Goal: Transaction & Acquisition: Purchase product/service

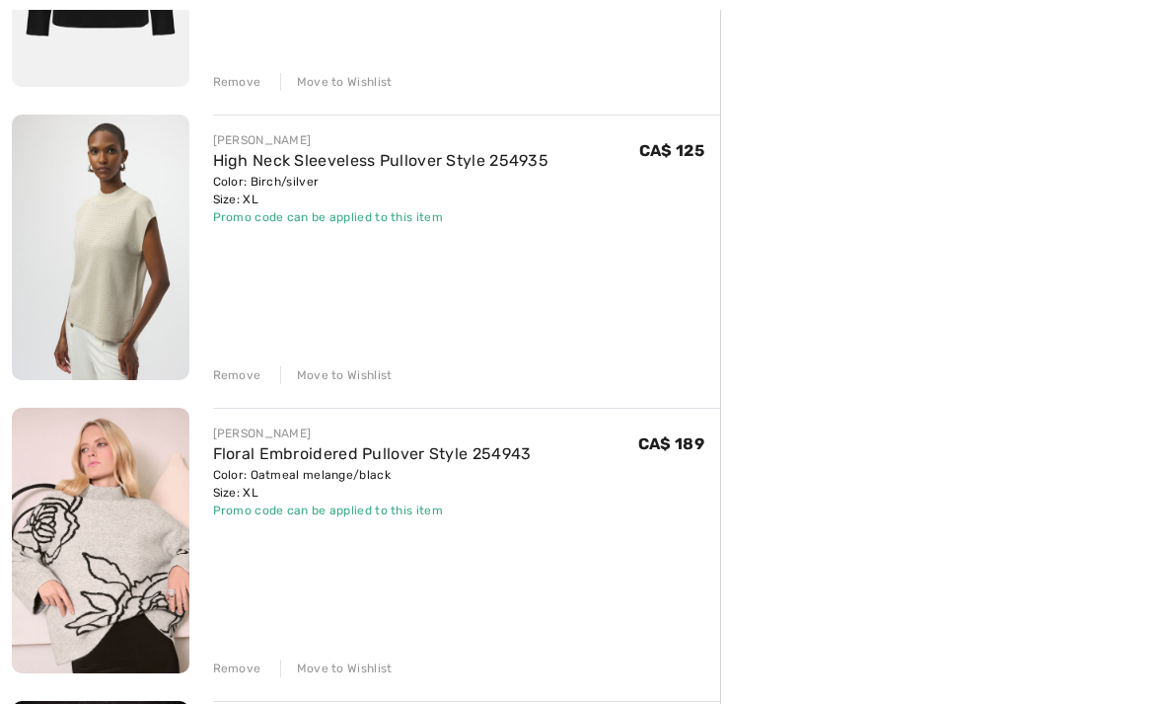
scroll to position [737, 0]
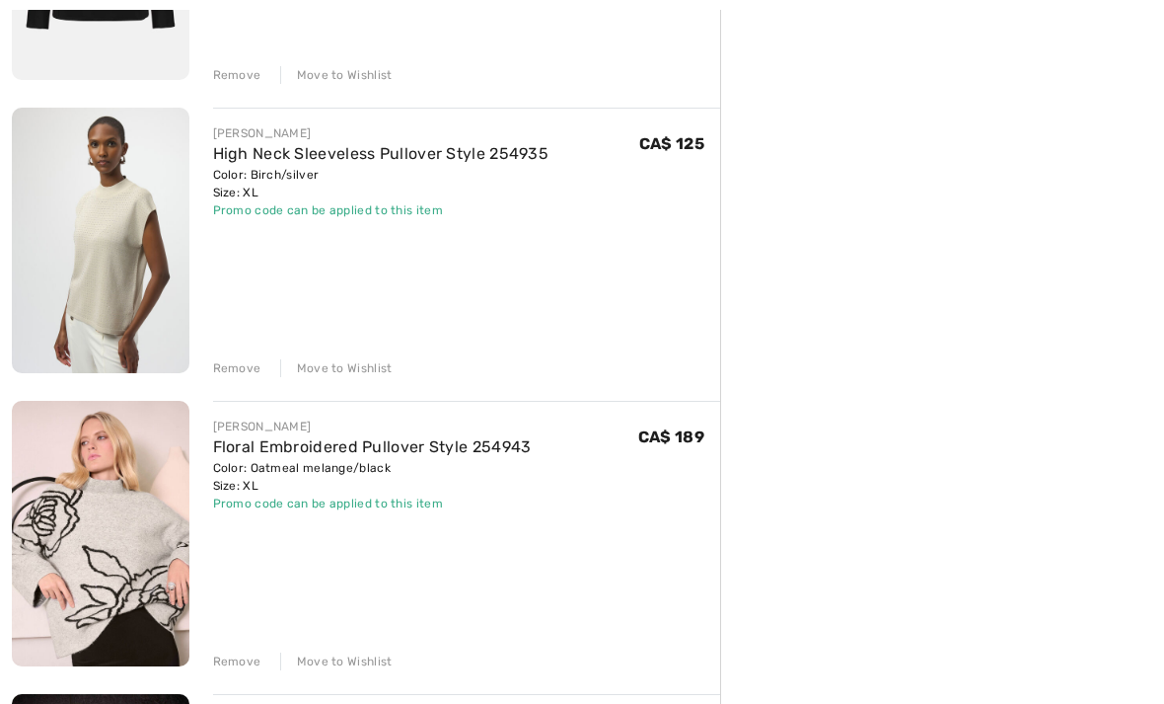
click at [236, 670] on div "Remove" at bounding box center [237, 661] width 48 height 18
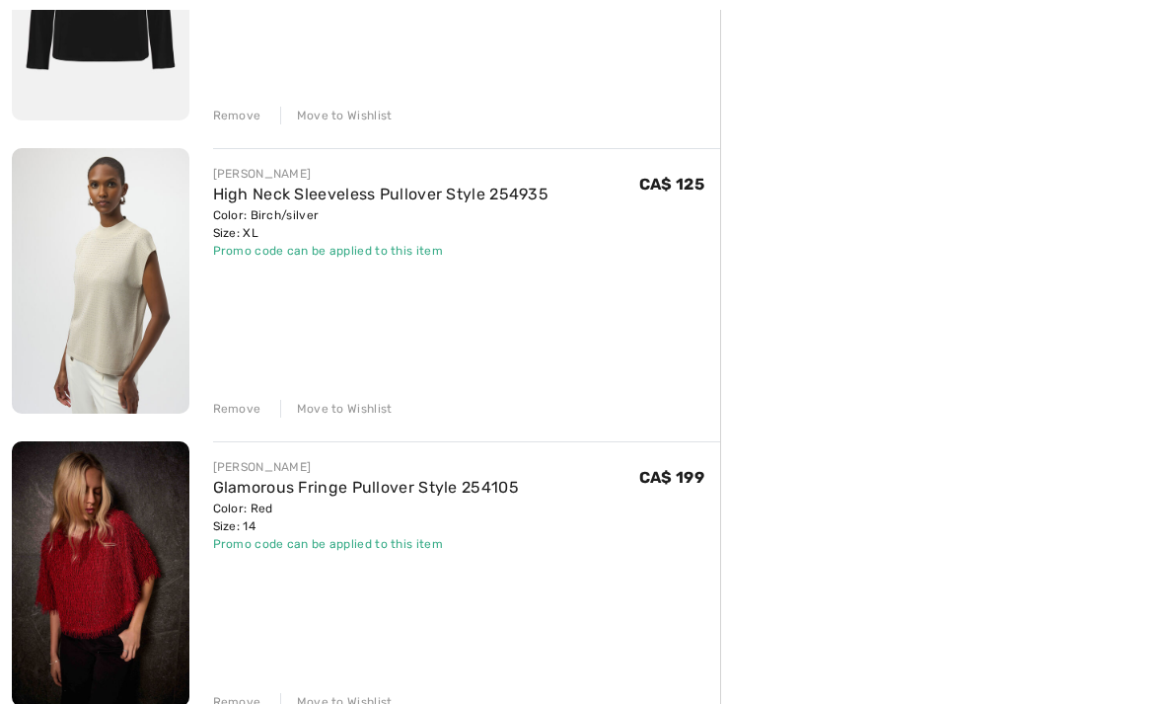
scroll to position [712, 0]
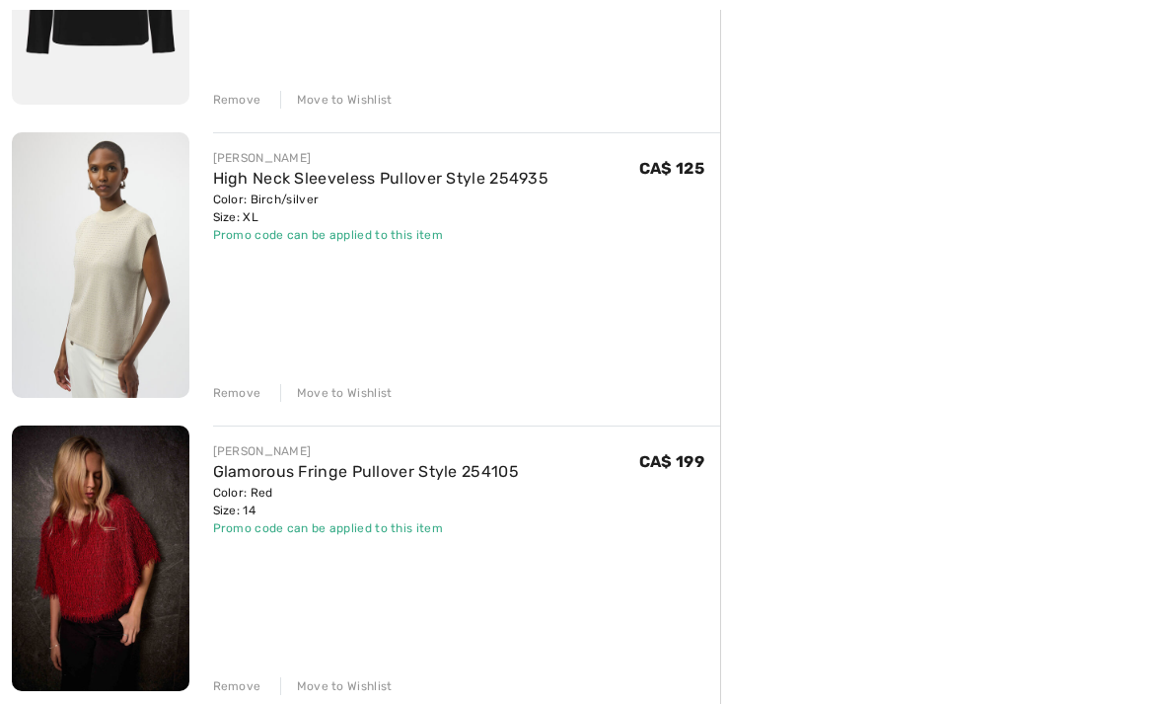
click at [233, 690] on div "Remove" at bounding box center [237, 686] width 48 height 18
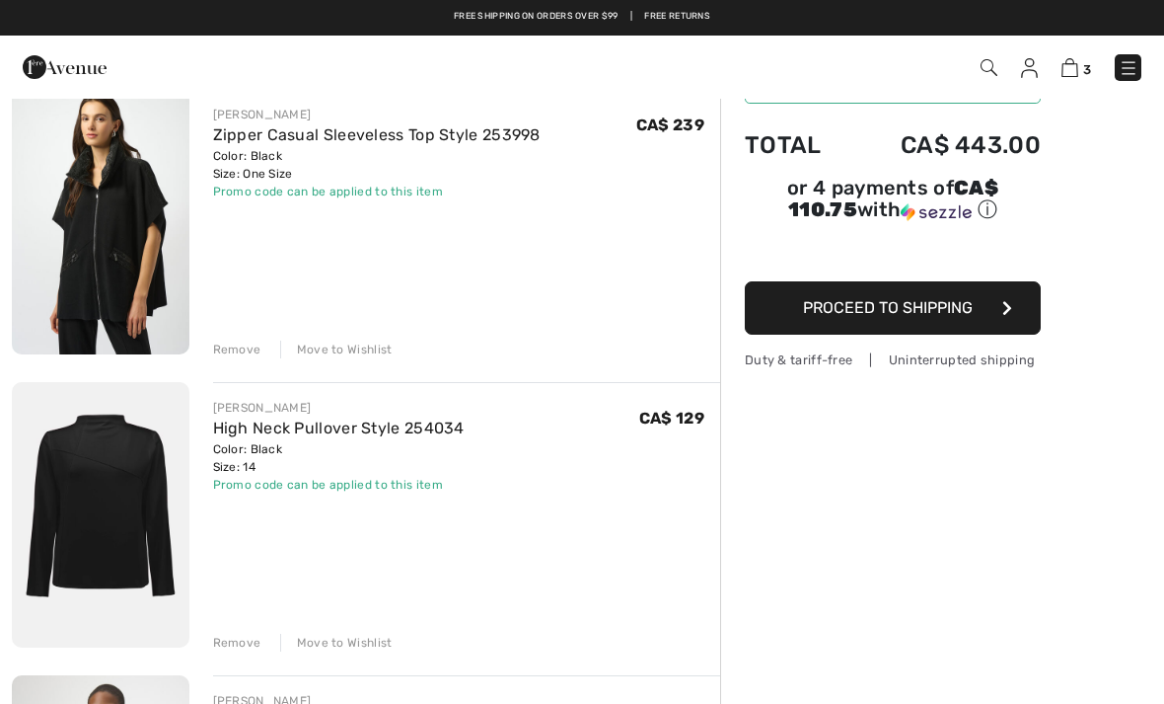
scroll to position [165, 0]
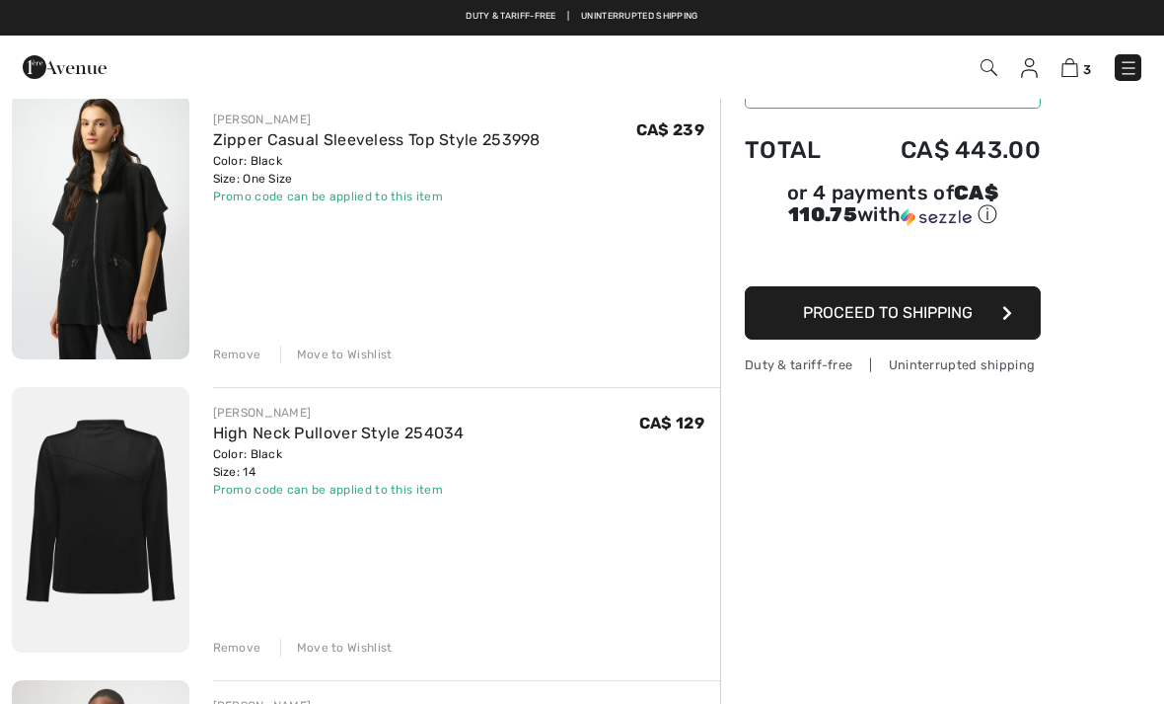
click at [237, 357] on div "Remove" at bounding box center [237, 354] width 48 height 18
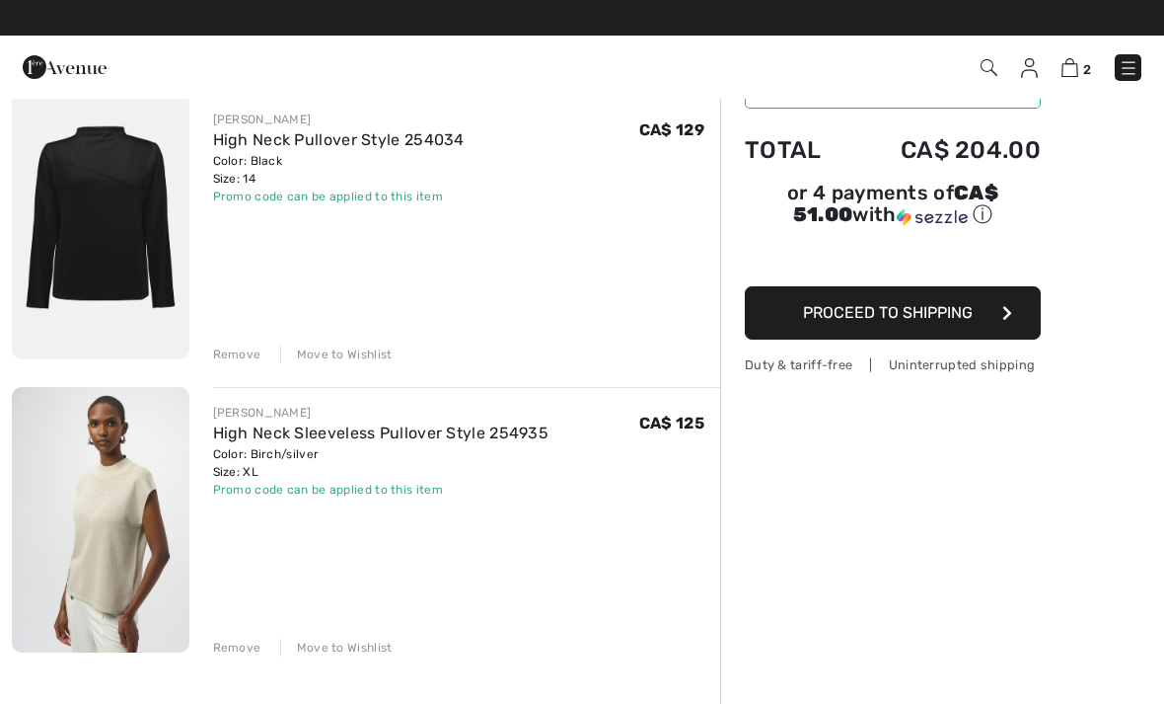
click at [142, 217] on img at bounding box center [101, 226] width 178 height 265
click at [505, 218] on div "JOSEPH RIBKOFF High Neck Pullover Style 254034 Color: Black Size: 14 Final Sale…" at bounding box center [467, 228] width 508 height 269
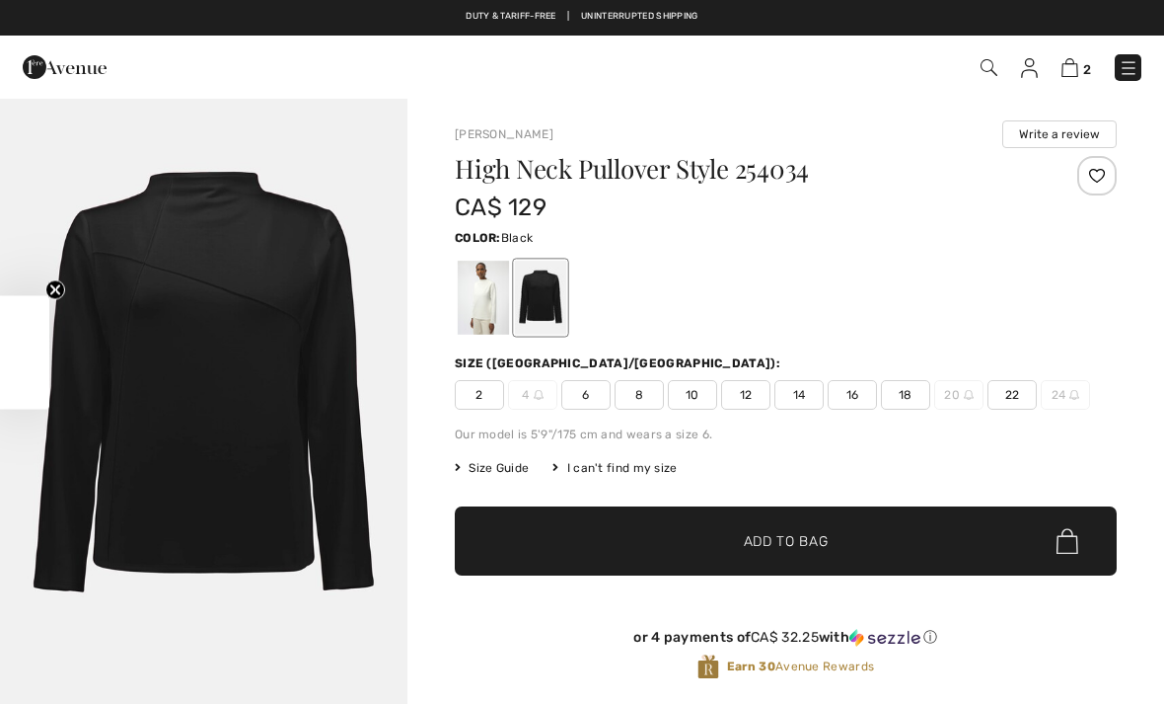
checkbox input "true"
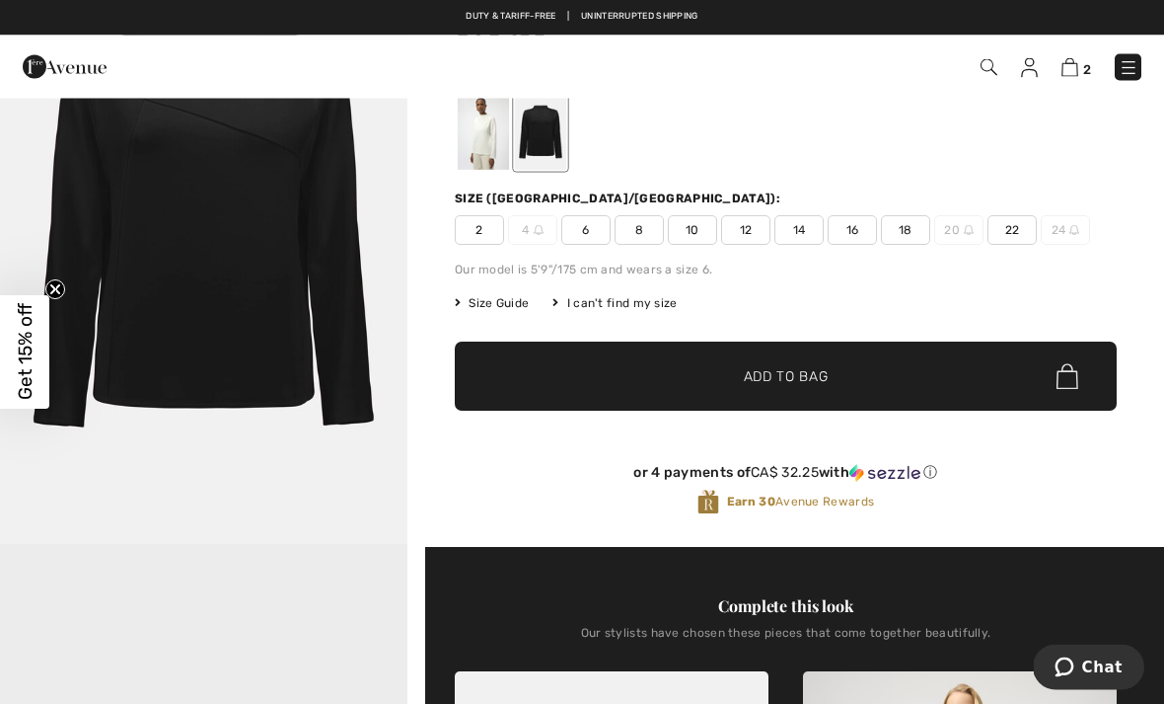
scroll to position [165, 0]
click at [850, 231] on span "16" at bounding box center [852, 230] width 49 height 30
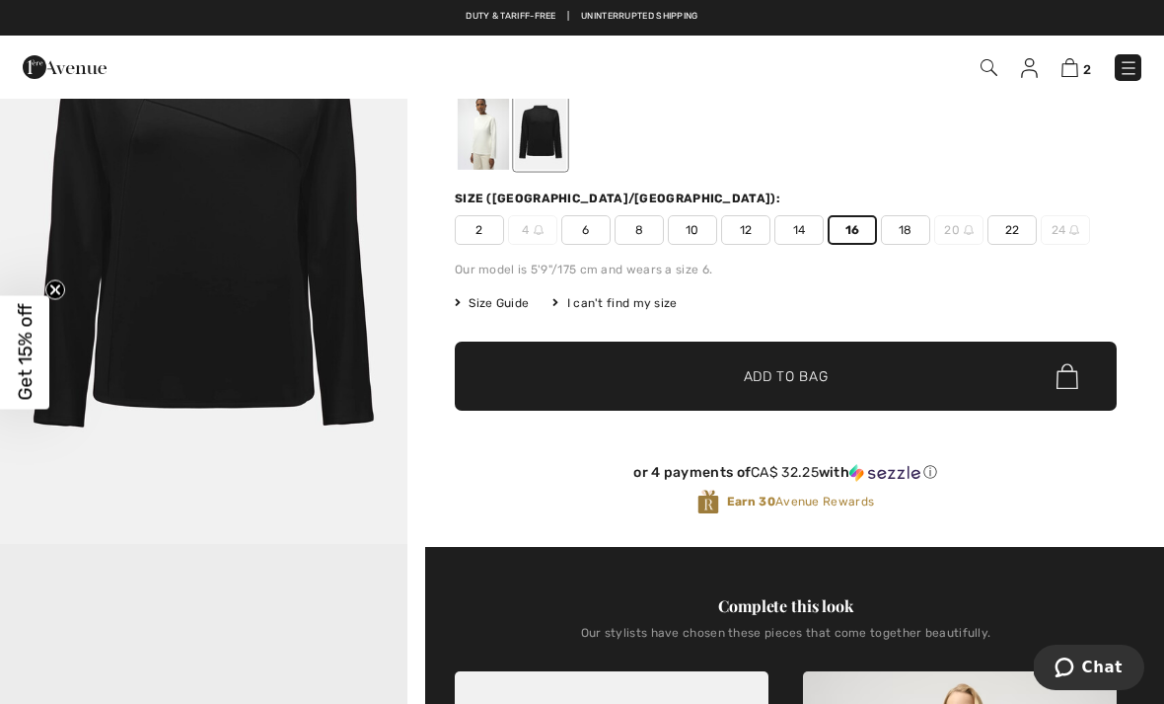
click at [871, 381] on span "✔ Added to Bag Add to Bag" at bounding box center [786, 375] width 662 height 69
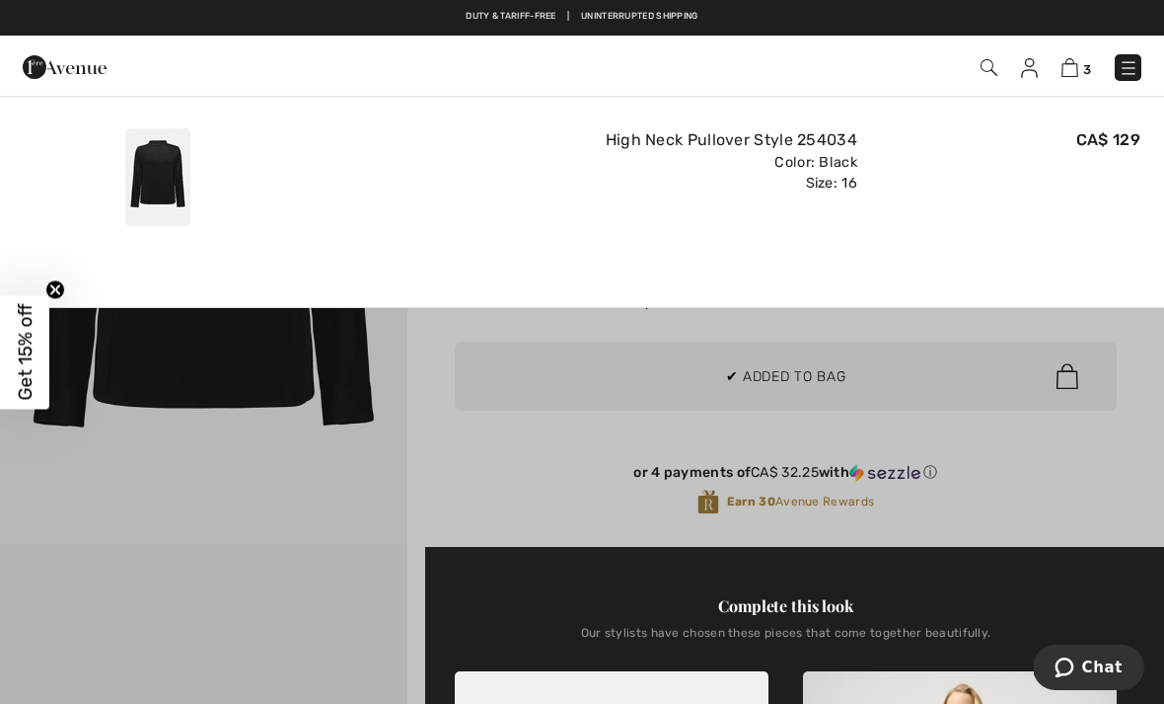
scroll to position [0, 0]
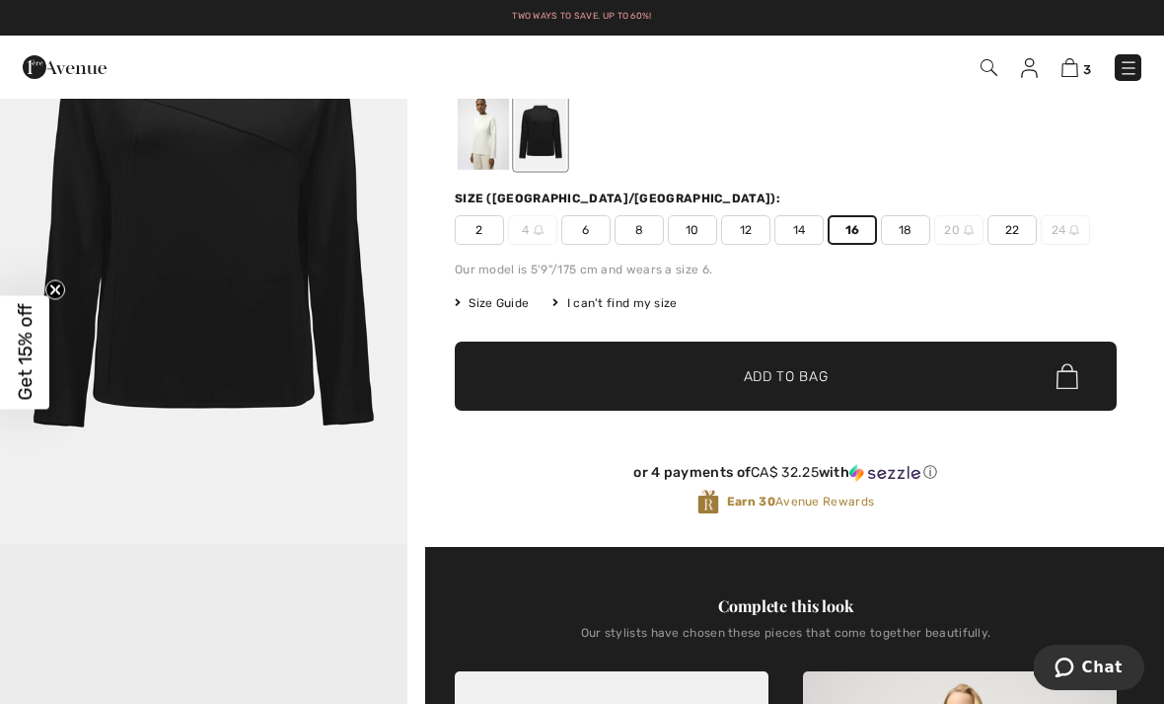
click at [1077, 71] on img at bounding box center [1070, 67] width 17 height 19
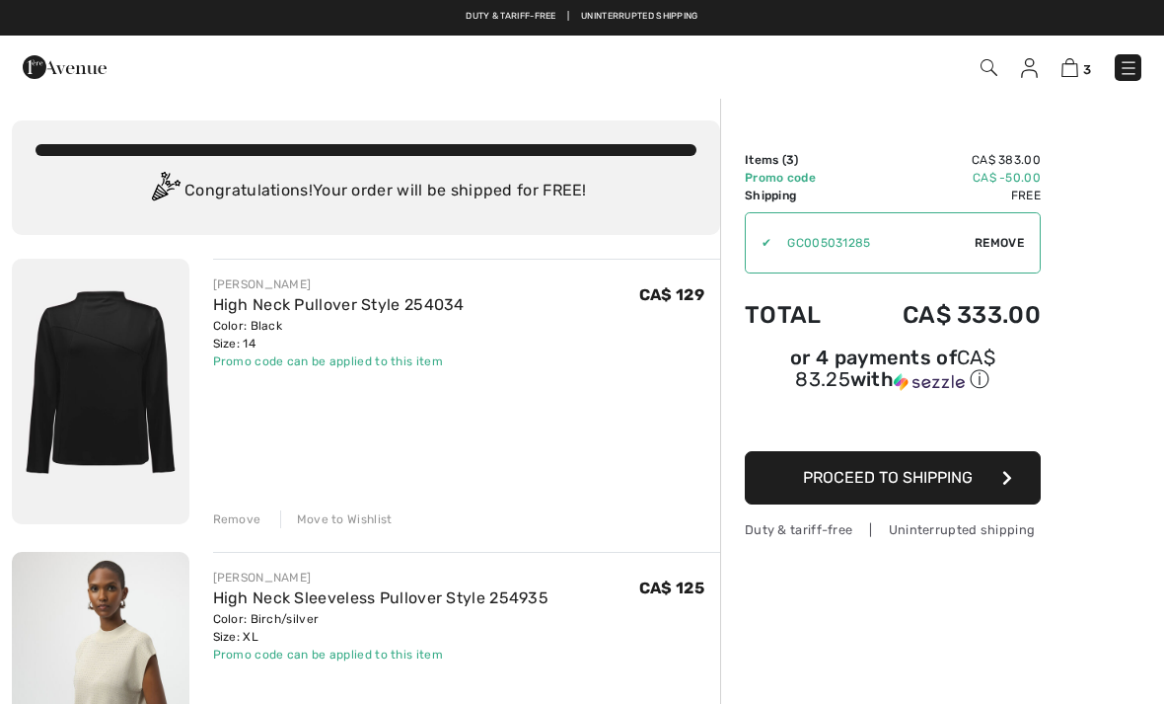
click at [237, 514] on div "Remove" at bounding box center [237, 519] width 48 height 18
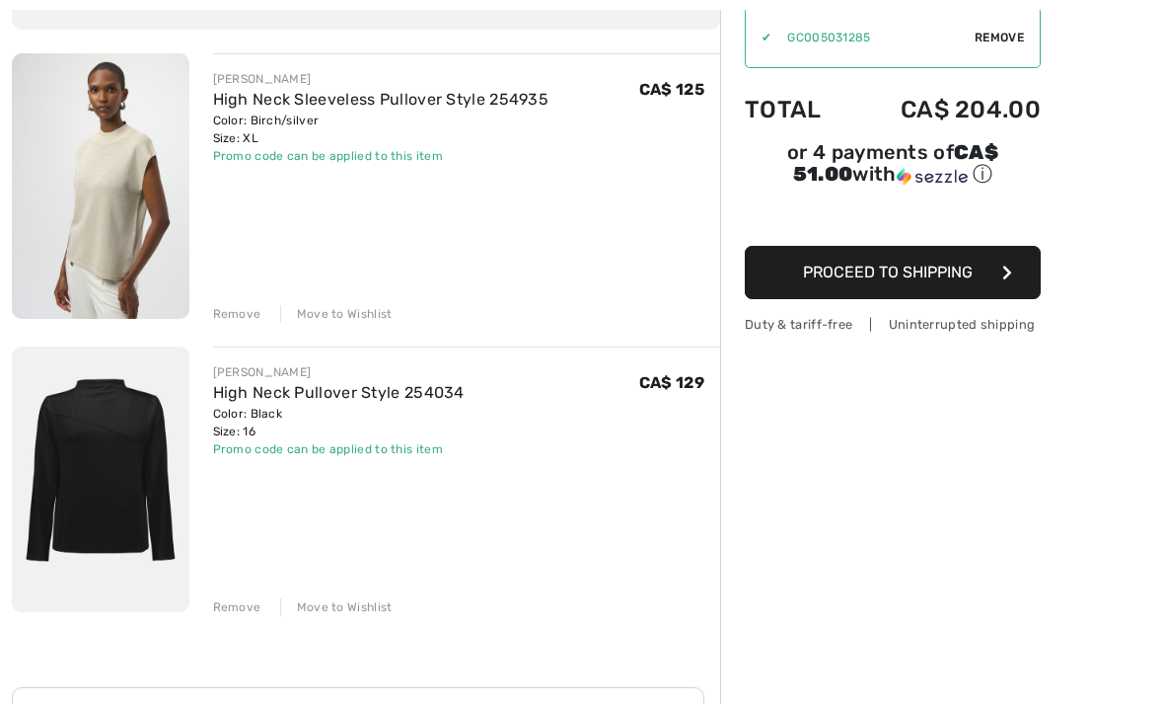
scroll to position [237, 0]
